Goal: Information Seeking & Learning: Understand process/instructions

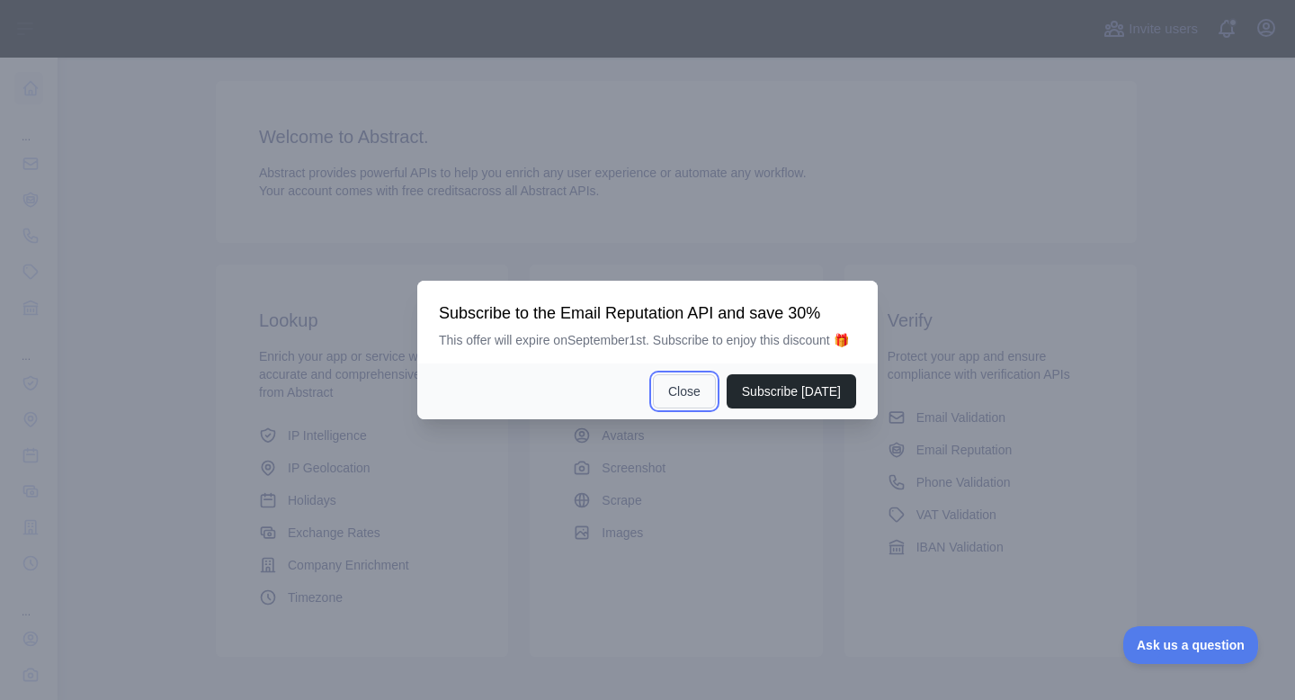
click at [683, 408] on button "Close" at bounding box center [684, 391] width 63 height 34
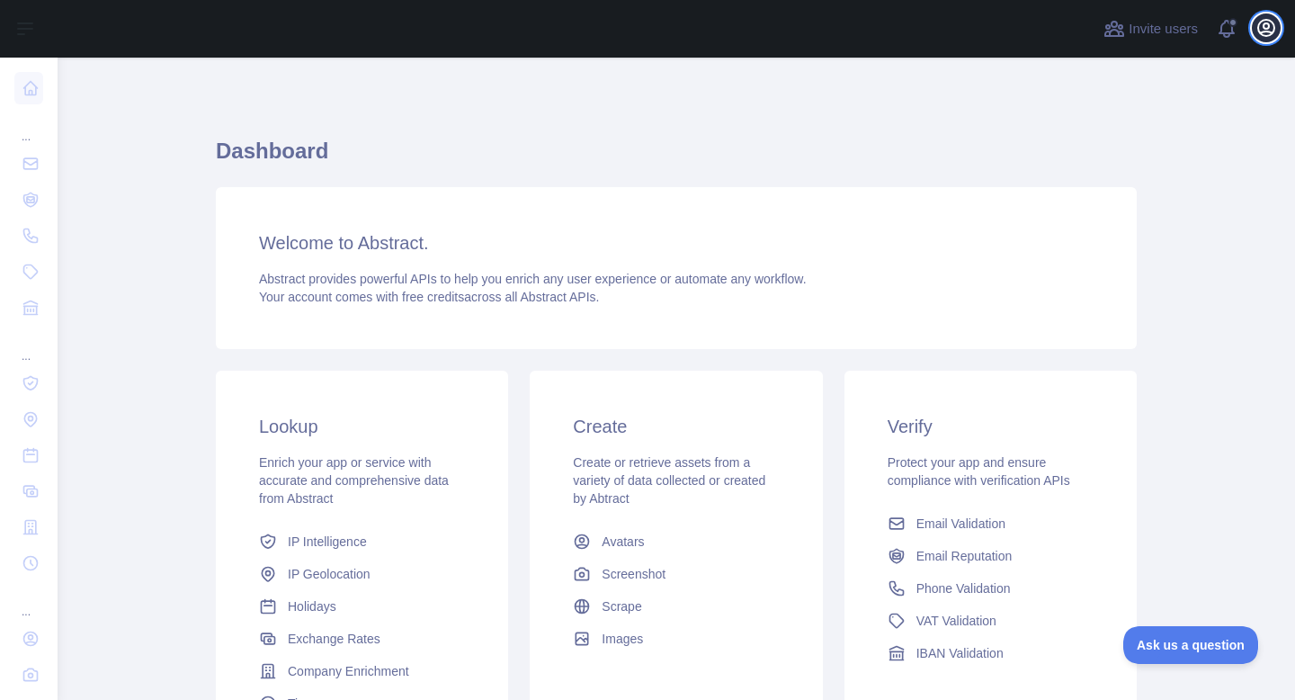
click at [1257, 27] on icon "button" at bounding box center [1267, 28] width 22 height 22
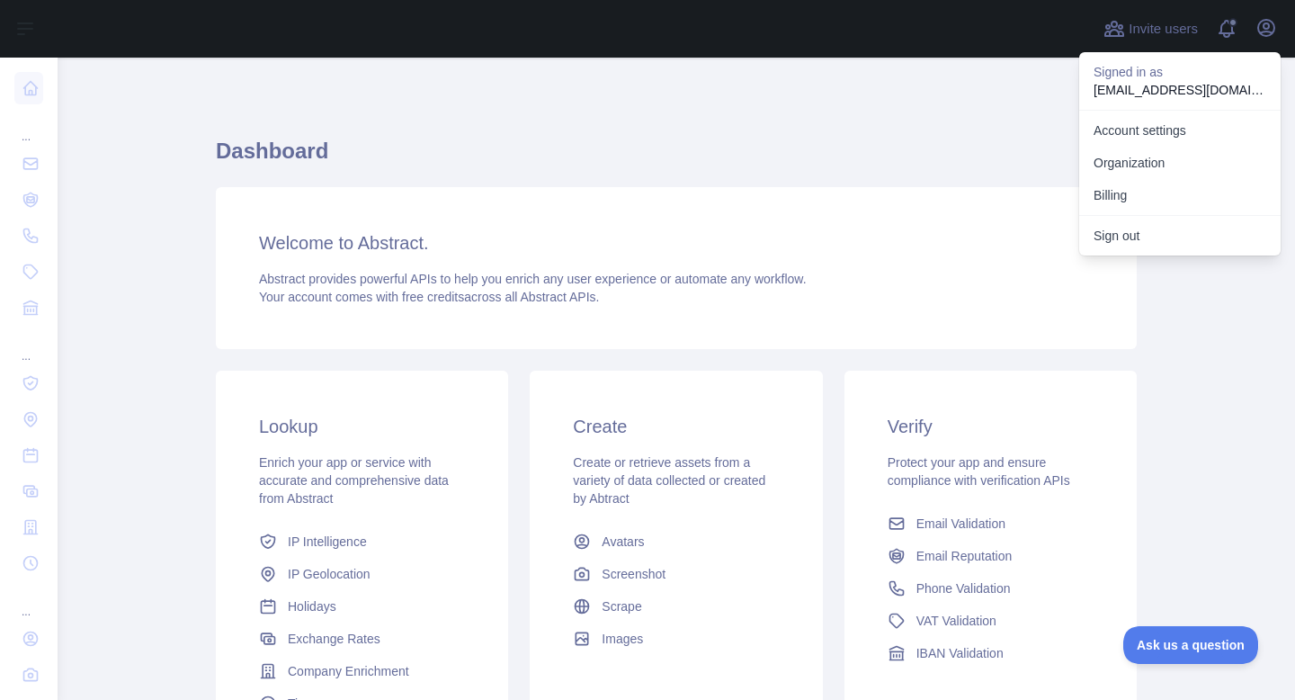
click at [897, 94] on div "Dashboard Welcome to Abstract. Abstract provides powerful APIs to help you enri…" at bounding box center [676, 477] width 921 height 838
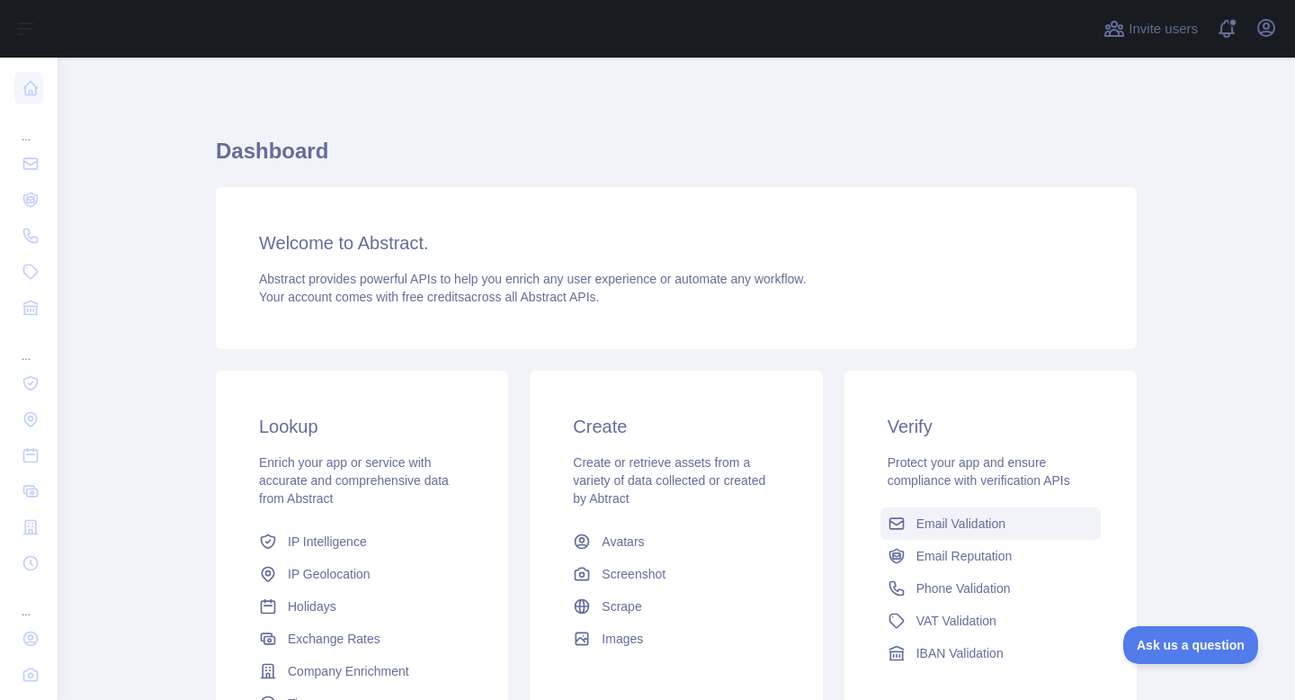
click at [961, 533] on link "Email Validation" at bounding box center [991, 523] width 220 height 32
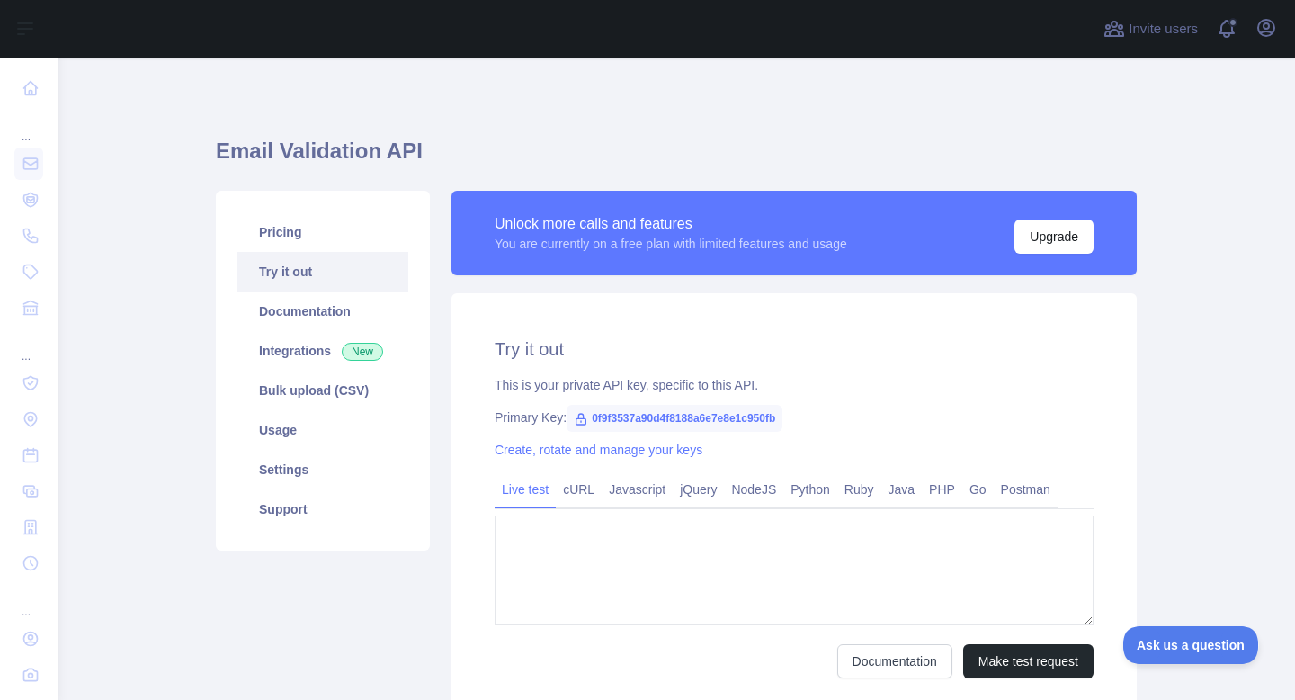
type textarea "**********"
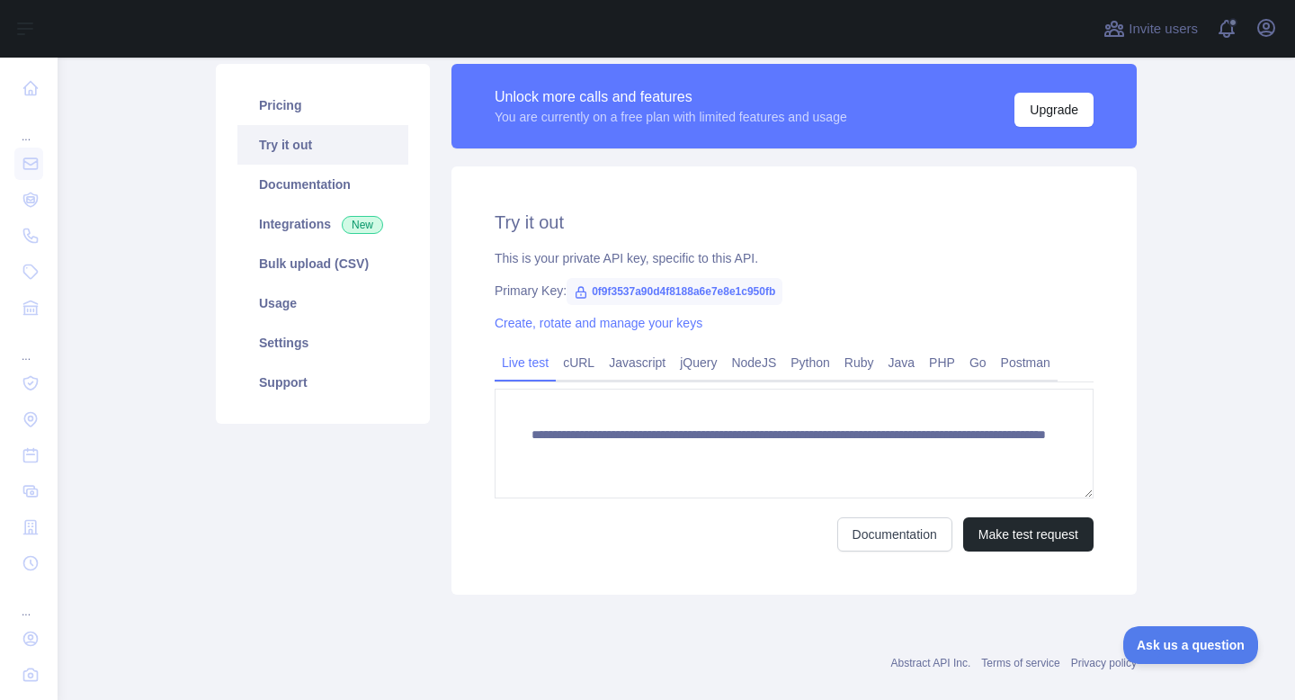
scroll to position [214, 0]
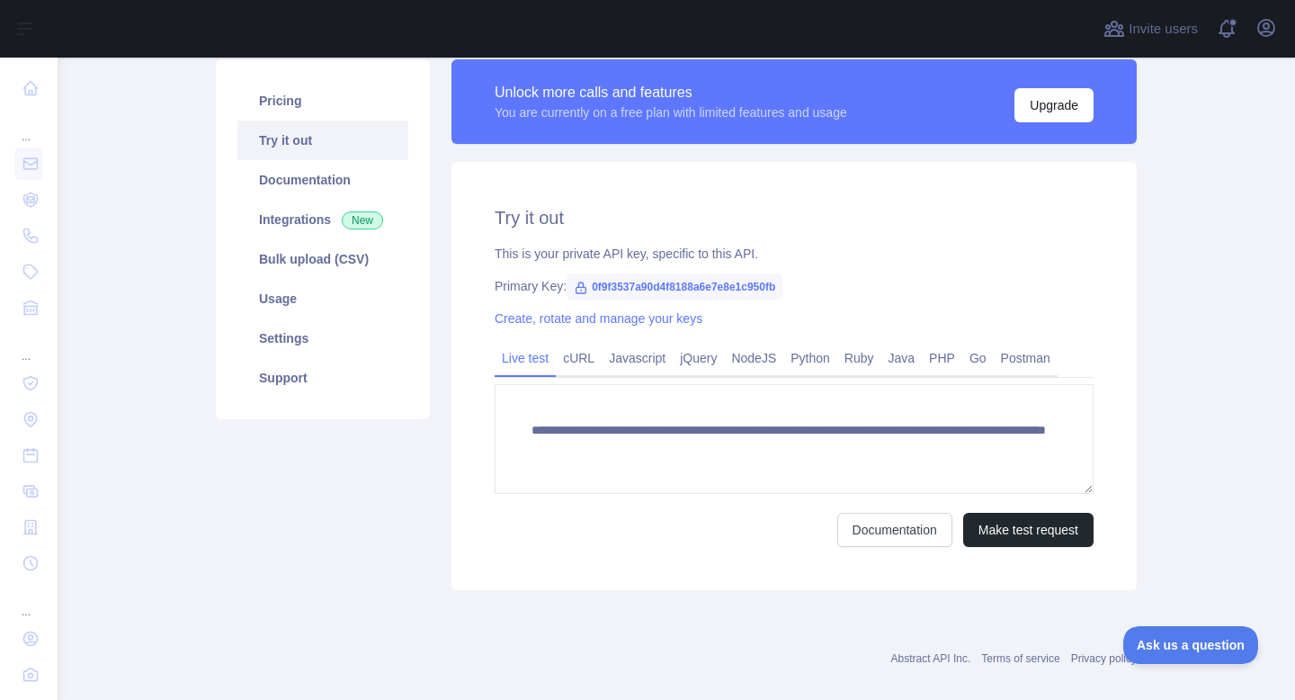
click at [734, 286] on span "0f9f3537a90d4f8188a6e7e8e1c950fb" at bounding box center [675, 286] width 216 height 27
copy span "0f9f3537a90d4f8188a6e7e8e1c950fb"
click at [819, 363] on link "Python" at bounding box center [811, 358] width 54 height 29
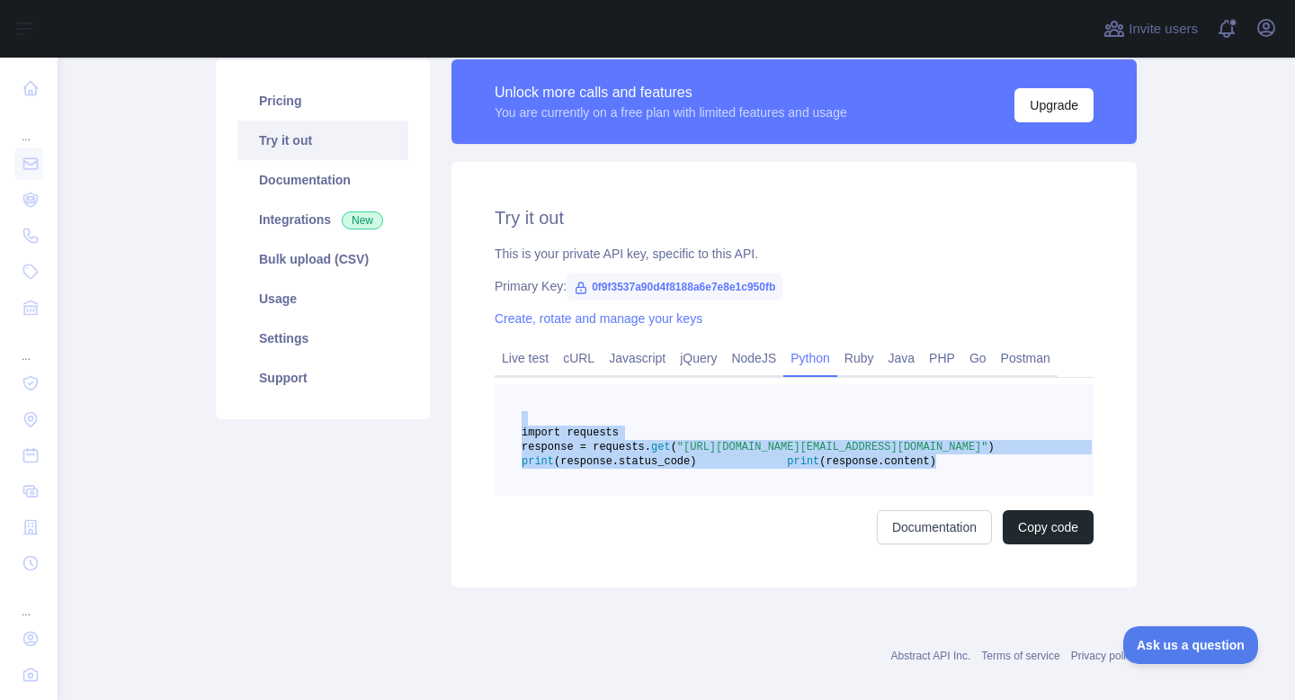
drag, startPoint x: 810, startPoint y: 503, endPoint x: 654, endPoint y: 408, distance: 182.8
click at [654, 408] on pre "import requests response = requests. get ( "[URL][DOMAIN_NAME][EMAIL_ADDRESS][D…" at bounding box center [794, 440] width 599 height 112
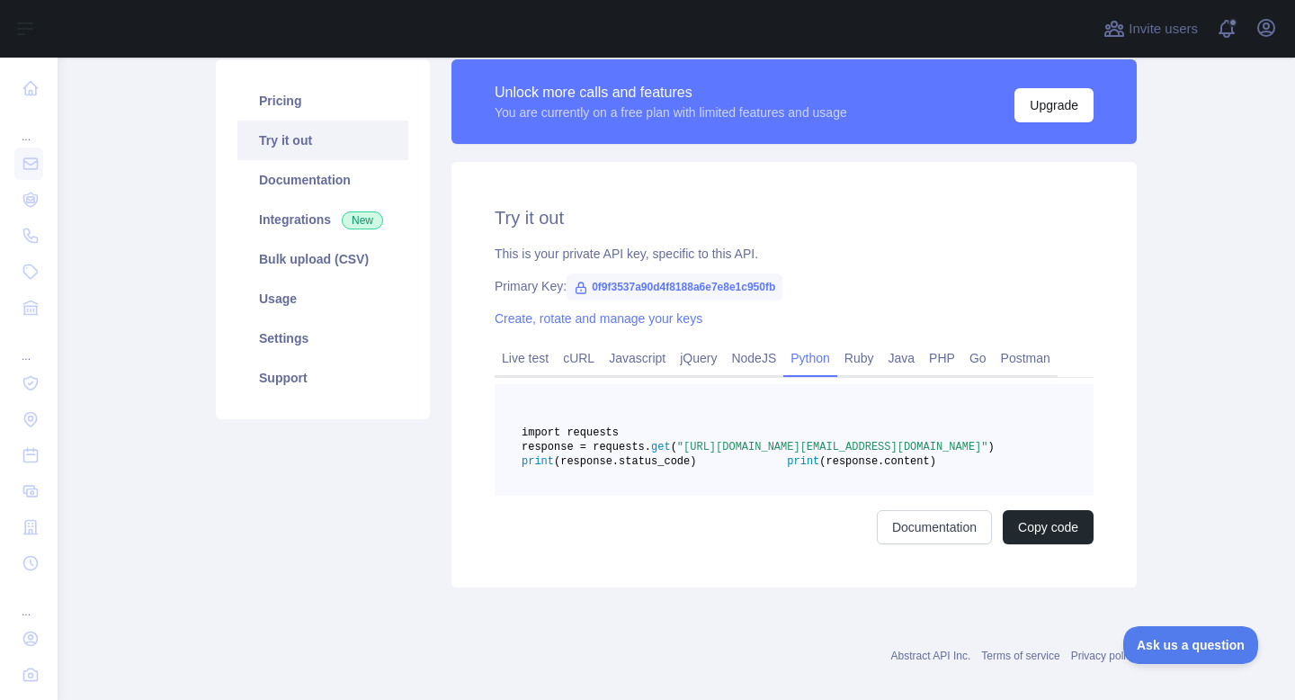
click at [920, 273] on div "Try it out This is your private API key, specific to this API. Primary Key: 0f9…" at bounding box center [794, 374] width 685 height 425
click at [338, 185] on link "Documentation" at bounding box center [322, 180] width 171 height 40
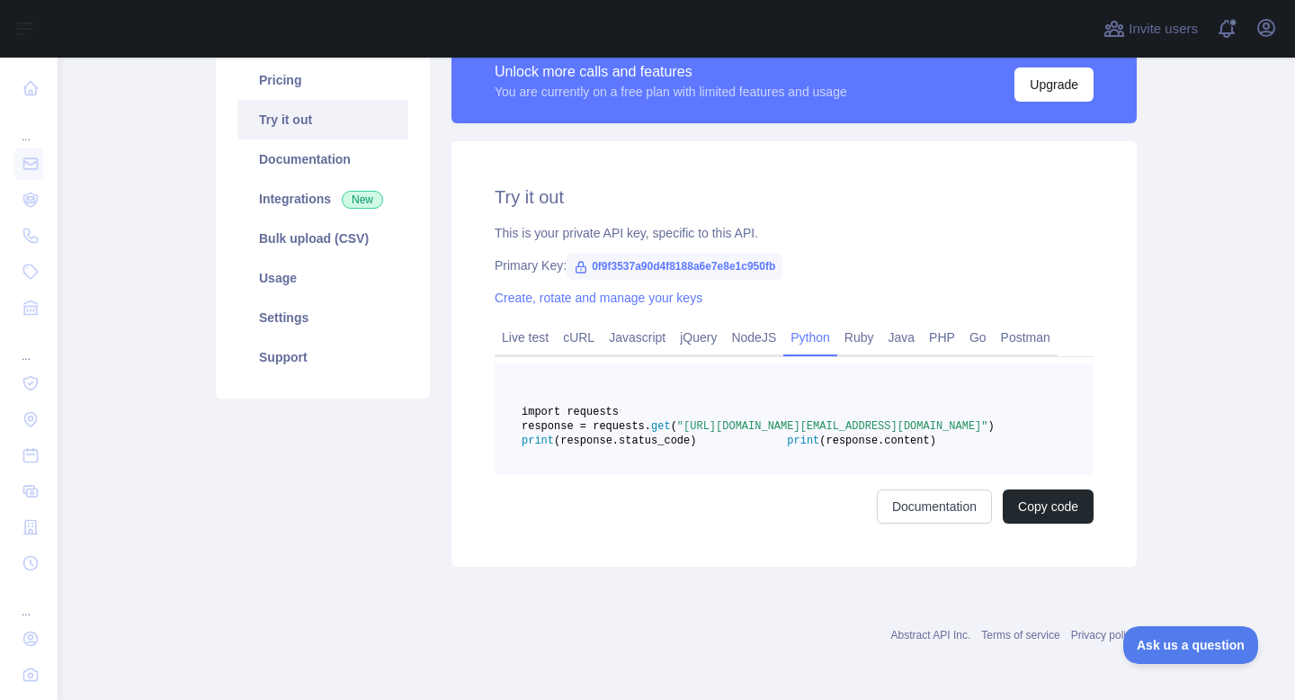
scroll to position [257, 0]
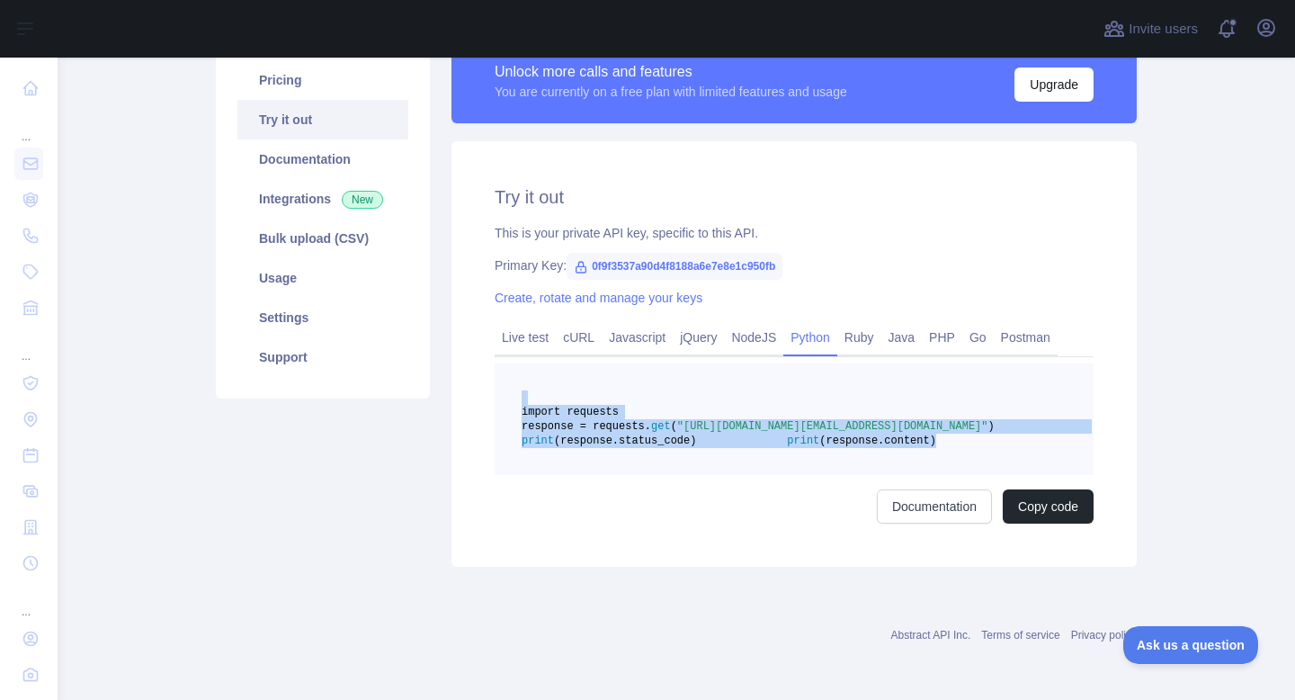
drag, startPoint x: 798, startPoint y: 462, endPoint x: 619, endPoint y: 349, distance: 211.9
click at [619, 363] on pre "import requests response = requests. get ( "[URL][DOMAIN_NAME][EMAIL_ADDRESS][D…" at bounding box center [794, 419] width 599 height 112
click at [809, 376] on pre "import requests response = requests. get ( "[URL][DOMAIN_NAME][EMAIL_ADDRESS][D…" at bounding box center [794, 419] width 599 height 112
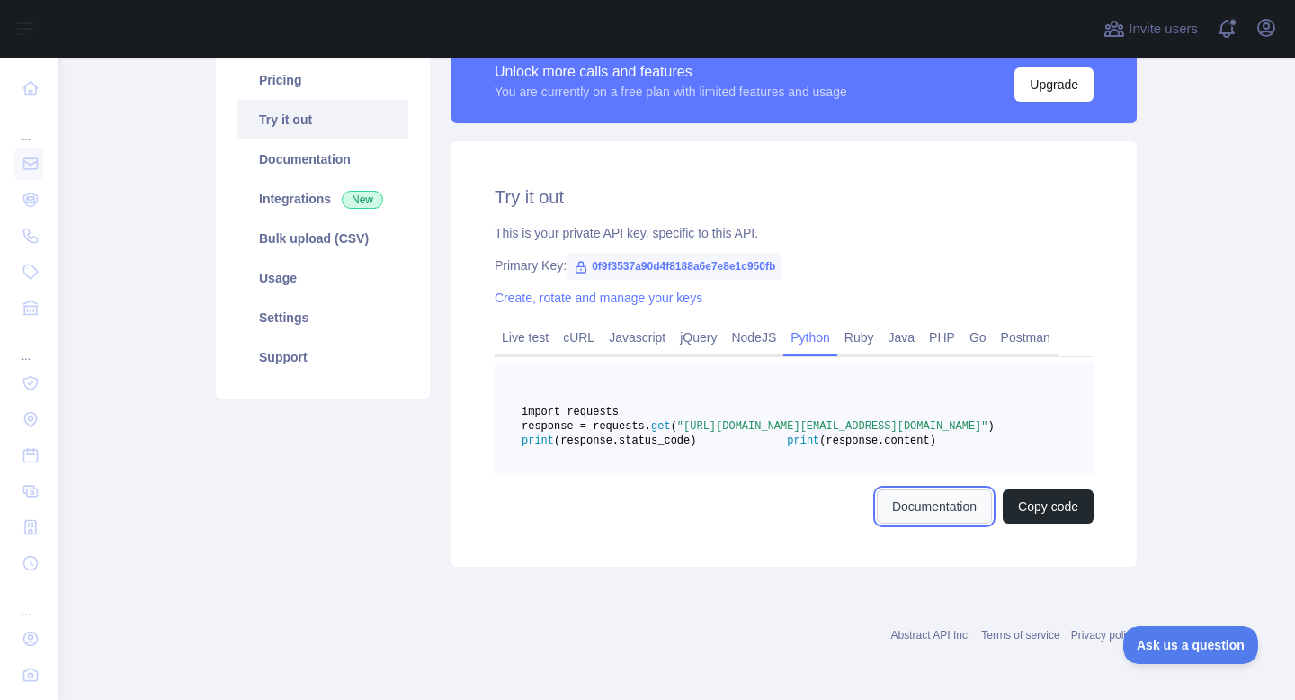
click at [961, 515] on link "Documentation" at bounding box center [934, 506] width 115 height 34
click at [644, 253] on span "0f9f3537a90d4f8188a6e7e8e1c950fb" at bounding box center [675, 266] width 216 height 27
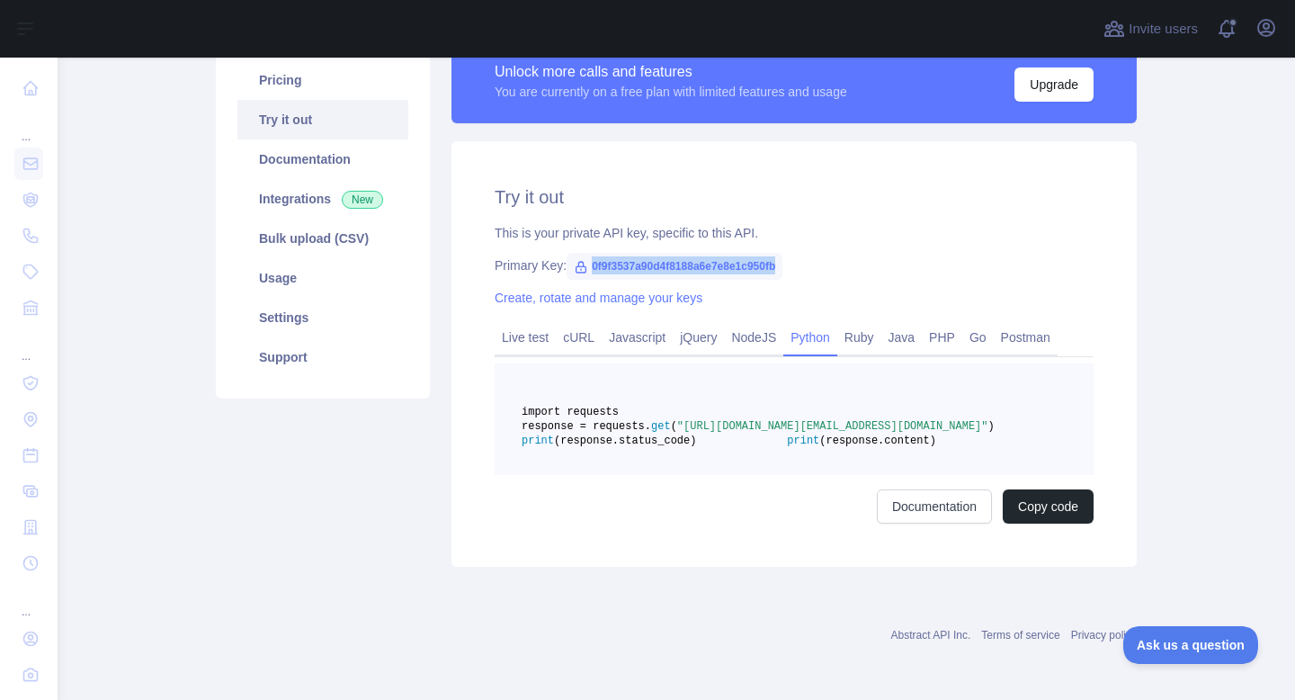
click at [644, 253] on span "0f9f3537a90d4f8188a6e7e8e1c950fb" at bounding box center [675, 266] width 216 height 27
